Goal: Navigation & Orientation: Find specific page/section

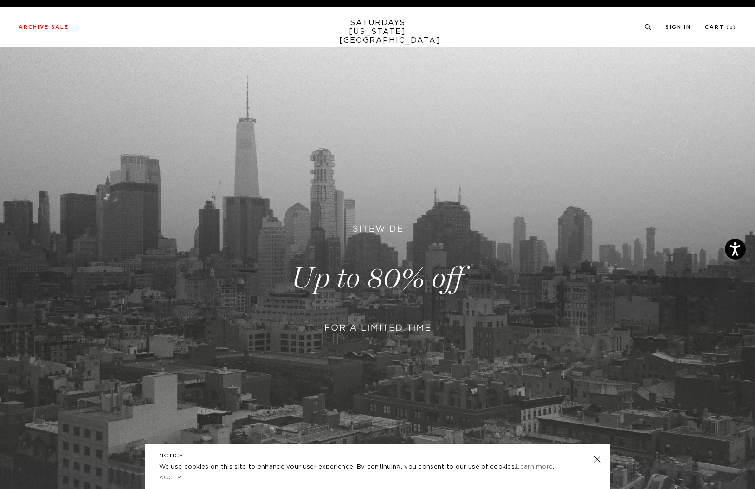
click at [596, 454] on link at bounding box center [597, 459] width 13 height 13
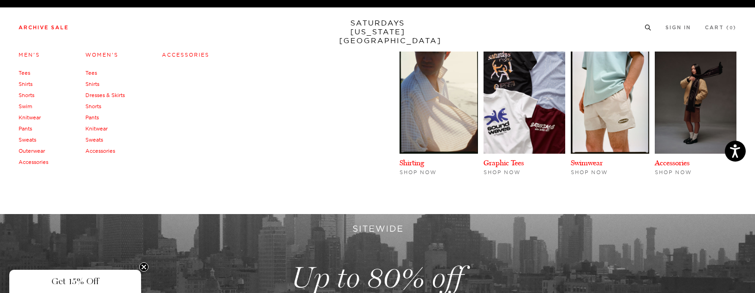
click at [28, 74] on link "Tees" at bounding box center [25, 73] width 12 height 6
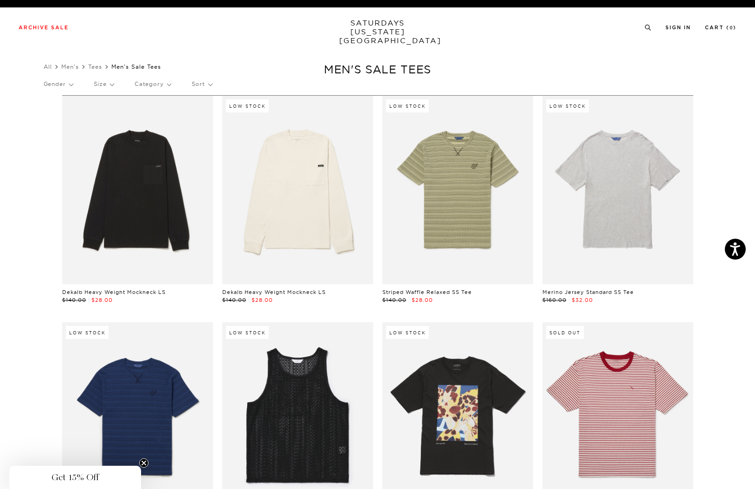
click at [385, 27] on link "SATURDAYS [US_STATE][GEOGRAPHIC_DATA]" at bounding box center [377, 32] width 77 height 26
